Goal: Navigation & Orientation: Go to known website

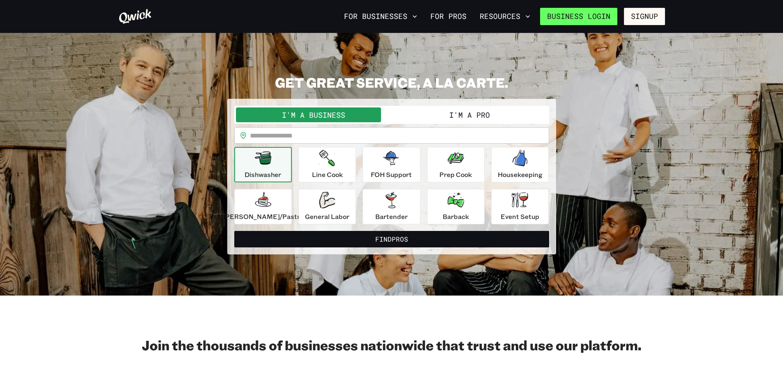
click at [595, 14] on link "Business Login" at bounding box center [578, 16] width 77 height 17
click at [417, 17] on icon "button" at bounding box center [415, 16] width 4 height 2
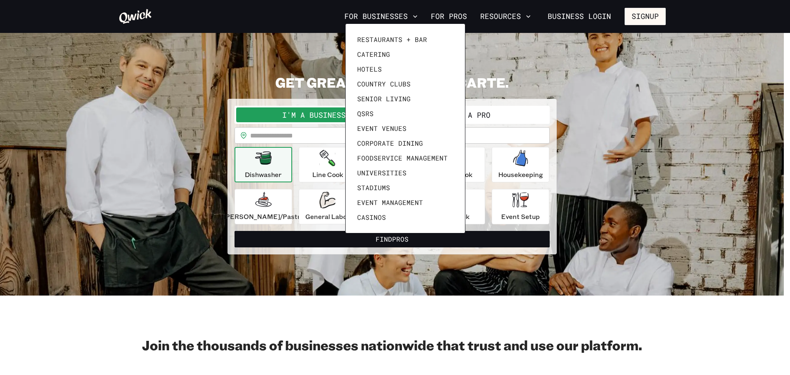
click at [532, 17] on div at bounding box center [395, 187] width 790 height 375
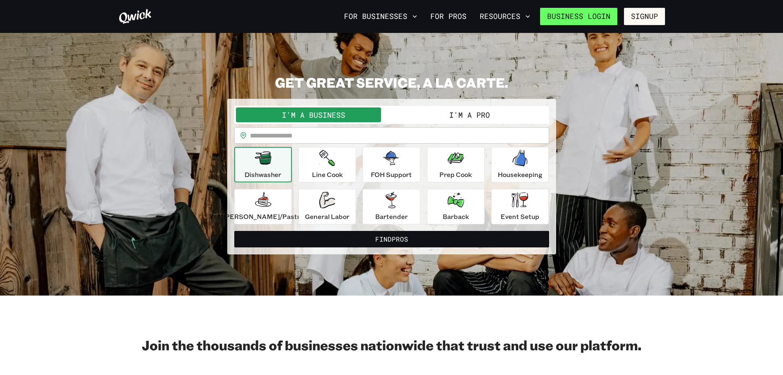
click at [584, 17] on link "Business Login" at bounding box center [578, 16] width 77 height 17
